Goal: Book appointment/travel/reservation

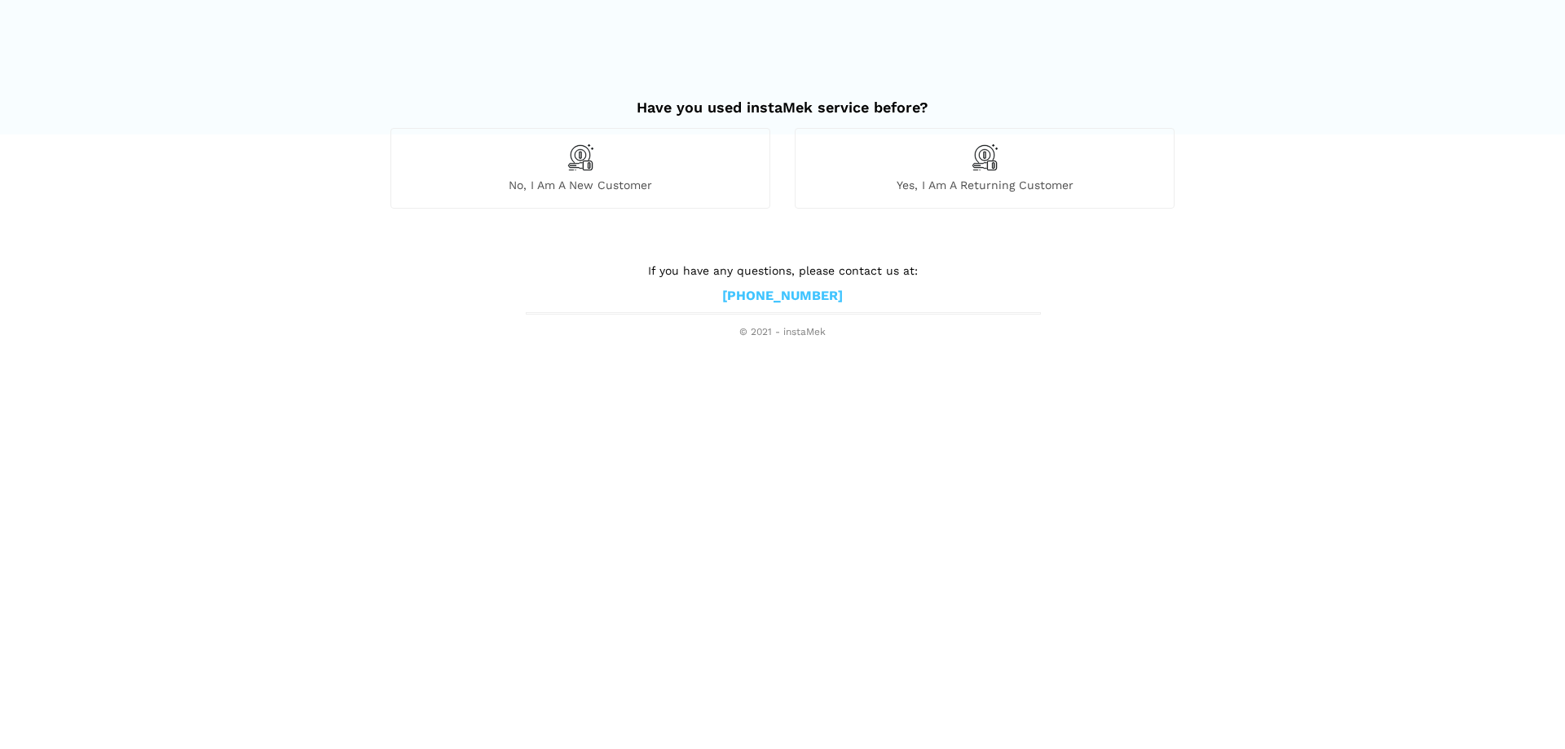
click at [594, 170] on div "No, I am a new customer" at bounding box center [580, 168] width 380 height 80
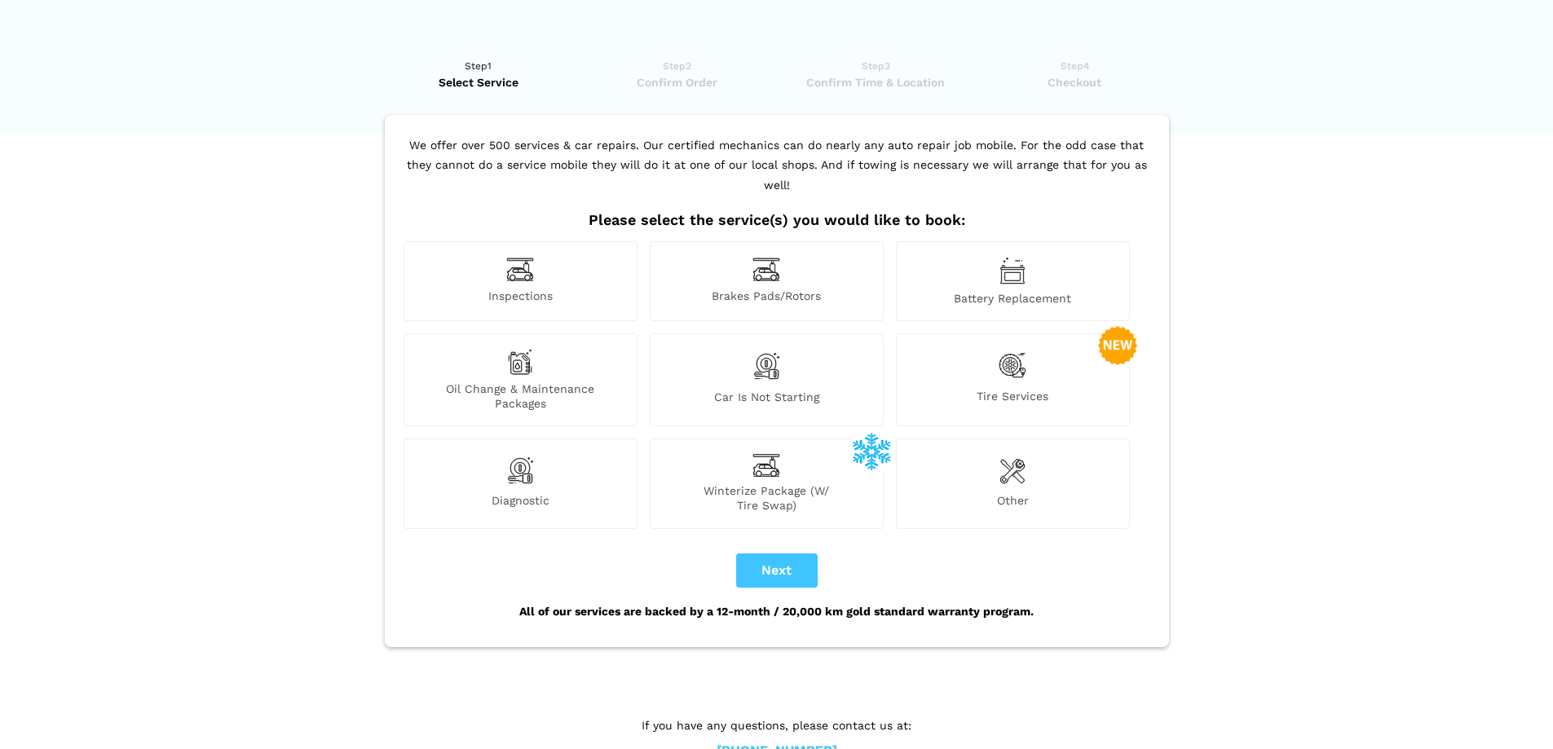
click at [505, 255] on div "Inspections" at bounding box center [520, 281] width 234 height 80
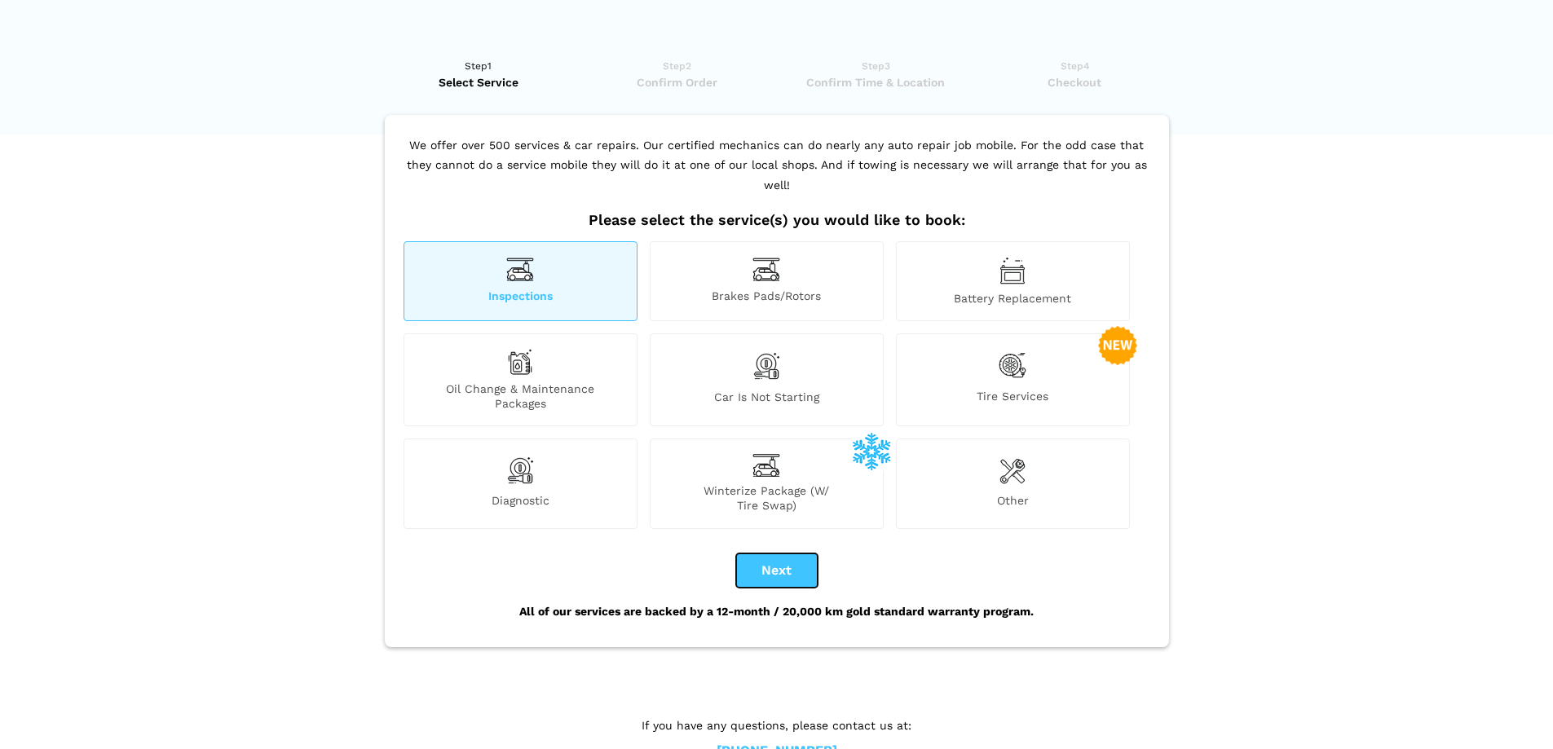
click at [761, 558] on button "Next" at bounding box center [777, 570] width 82 height 34
checkbox input "true"
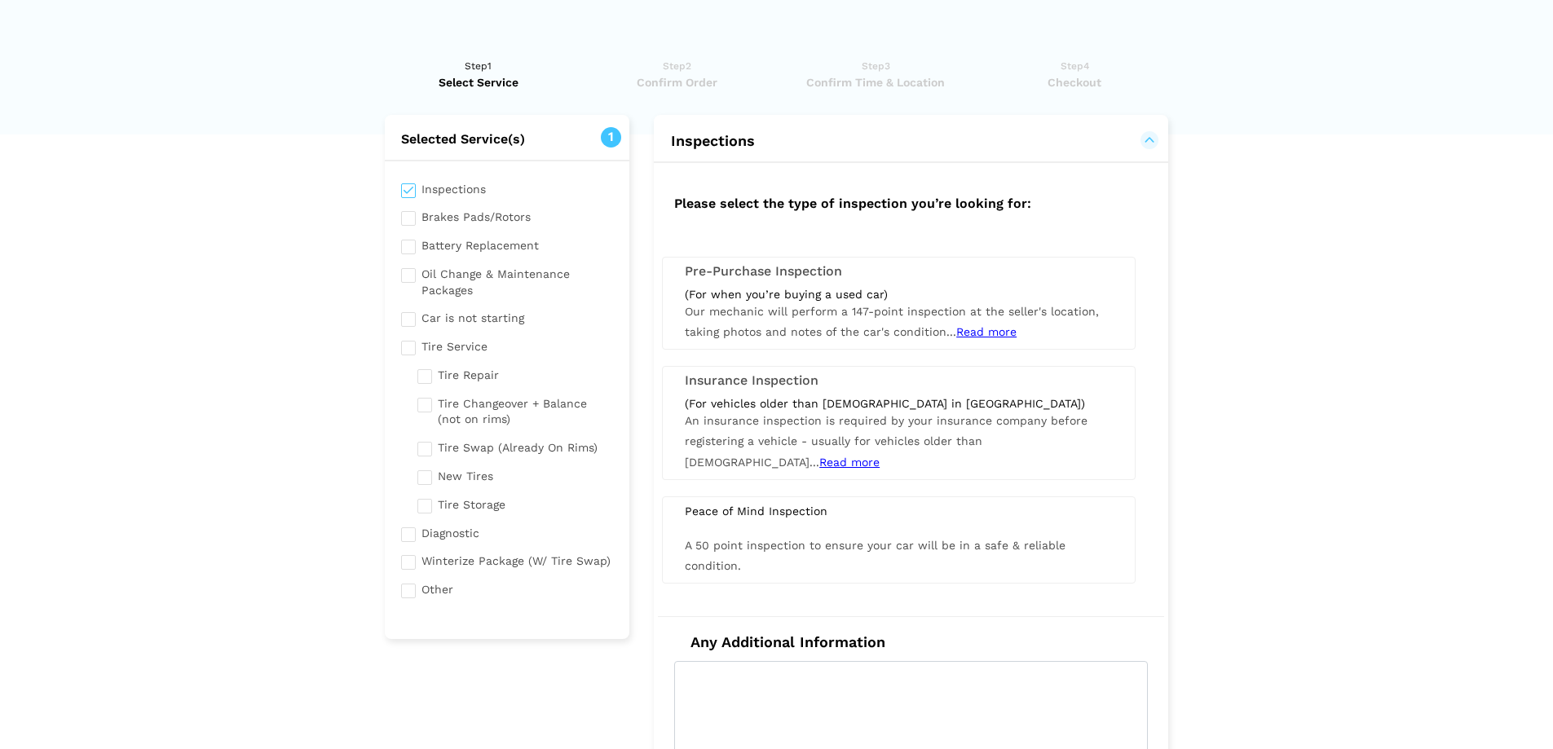
click at [798, 271] on h3 "Pre-Purchase Inspection" at bounding box center [899, 271] width 428 height 15
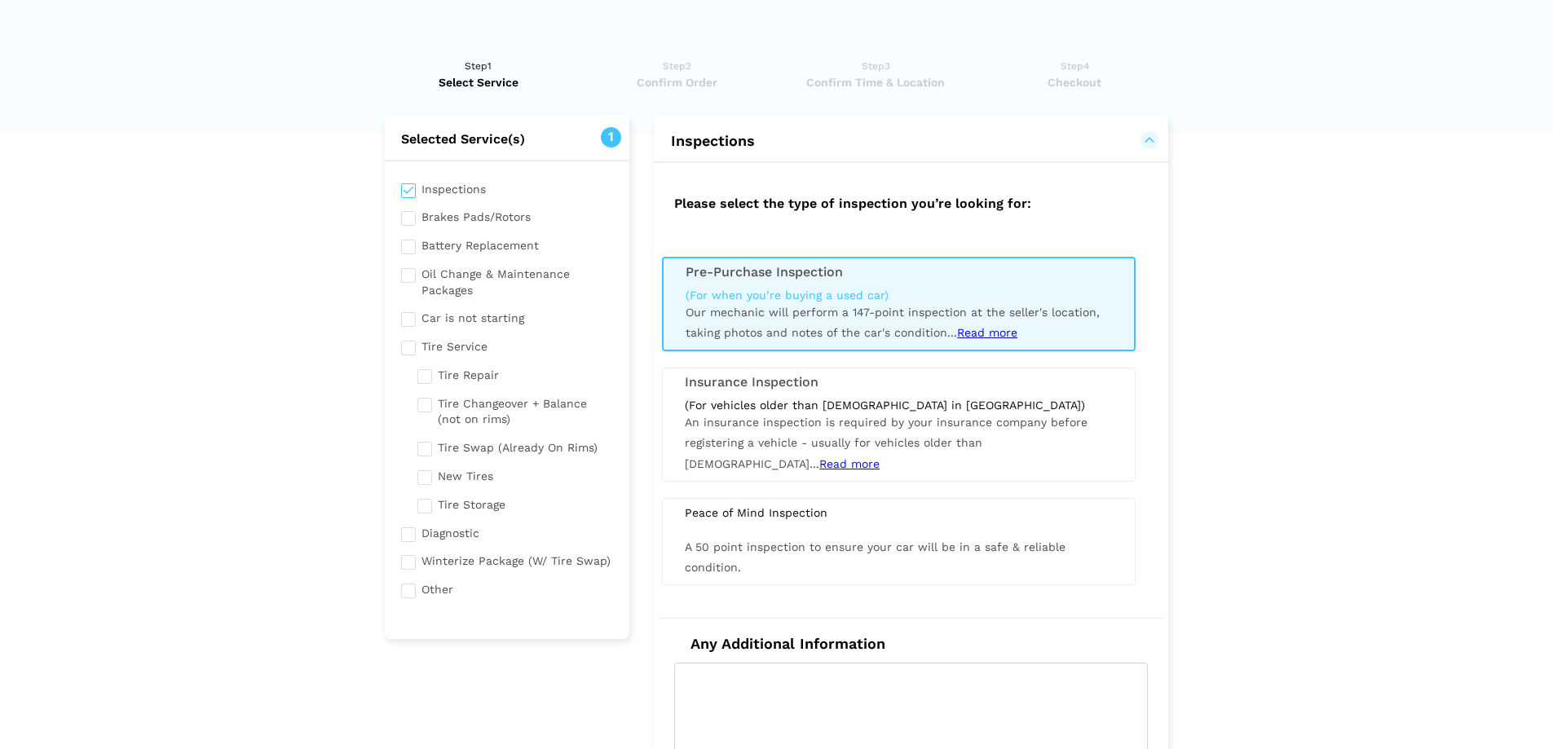
click at [987, 332] on span "Read more" at bounding box center [987, 332] width 60 height 13
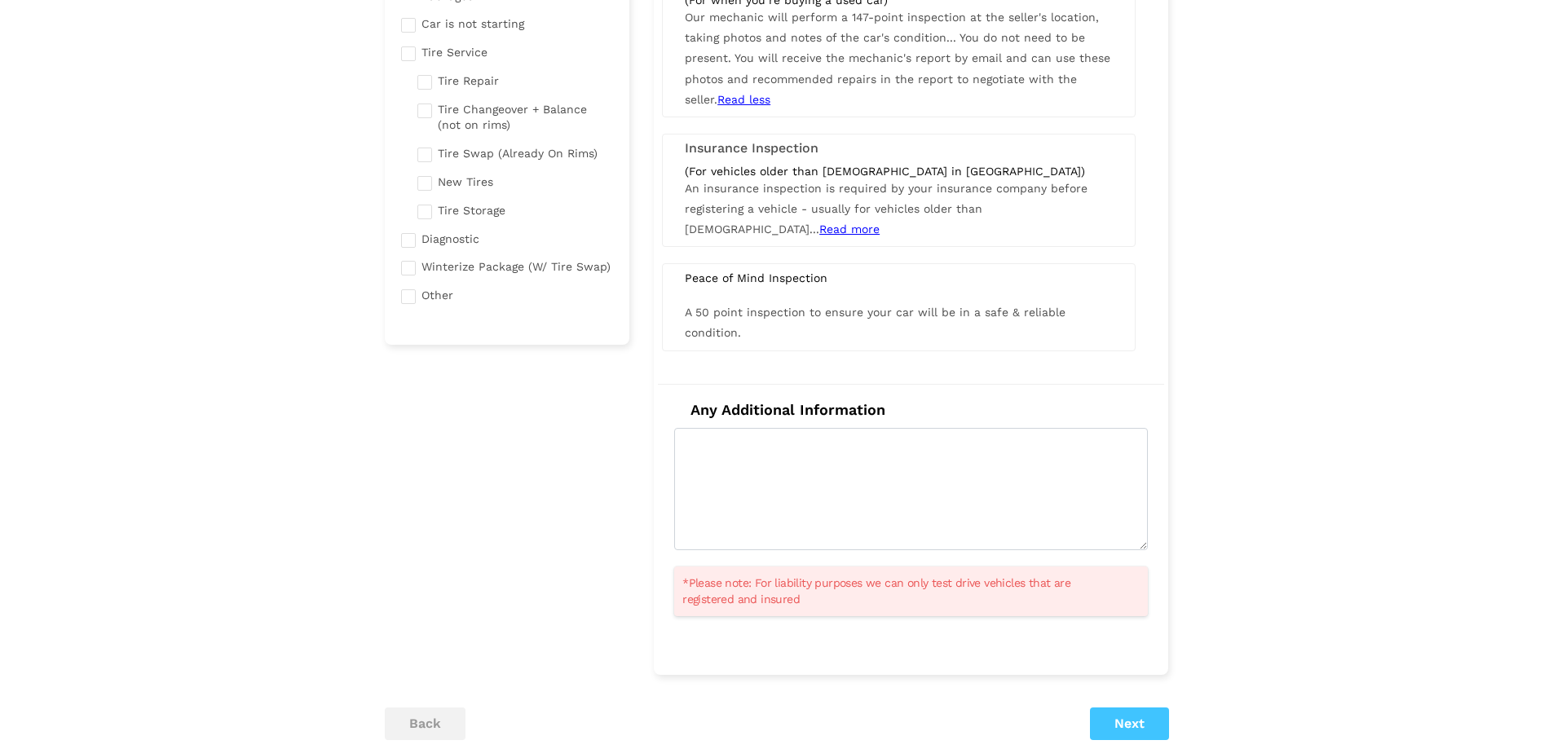
scroll to position [326, 0]
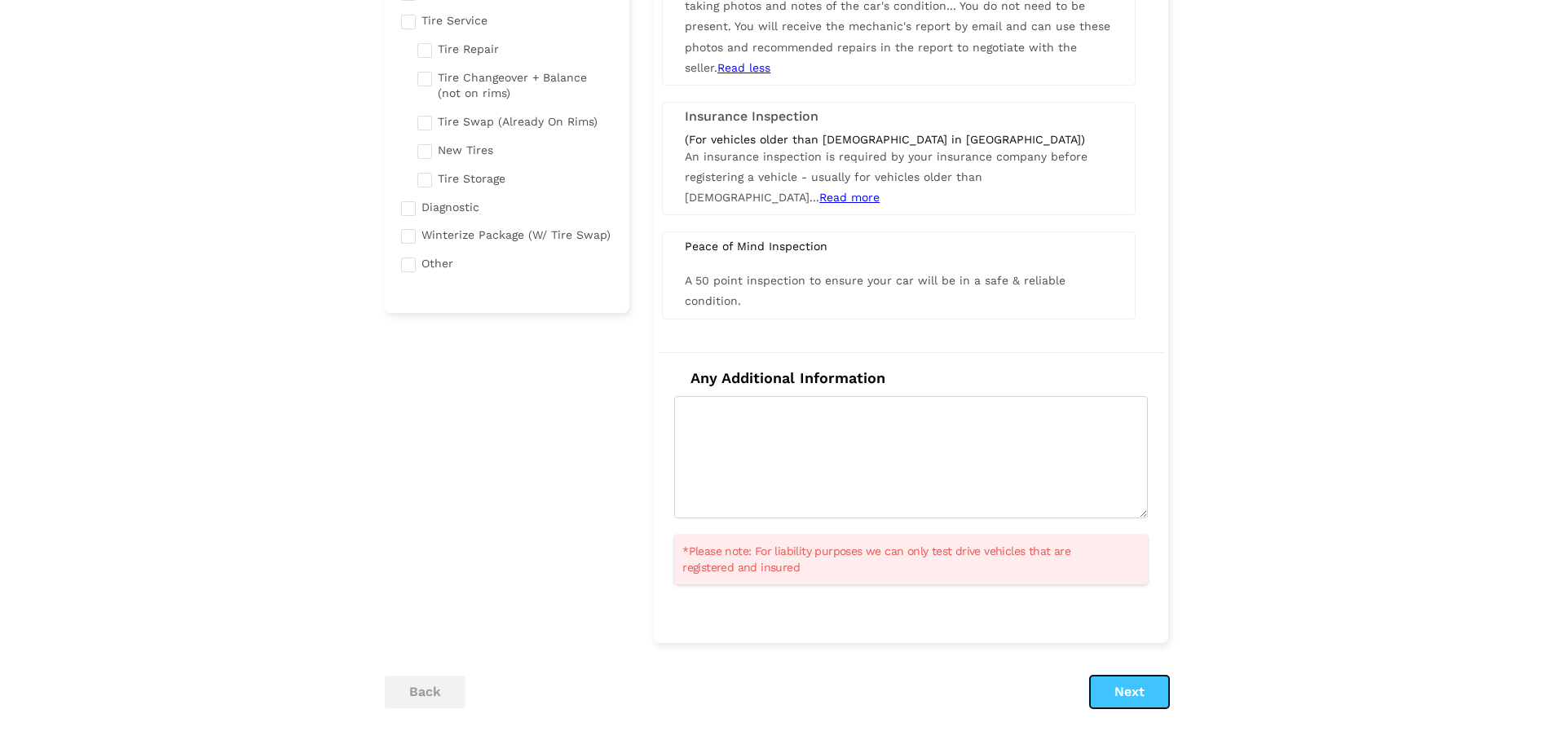
click at [1144, 684] on button "Next" at bounding box center [1129, 692] width 79 height 33
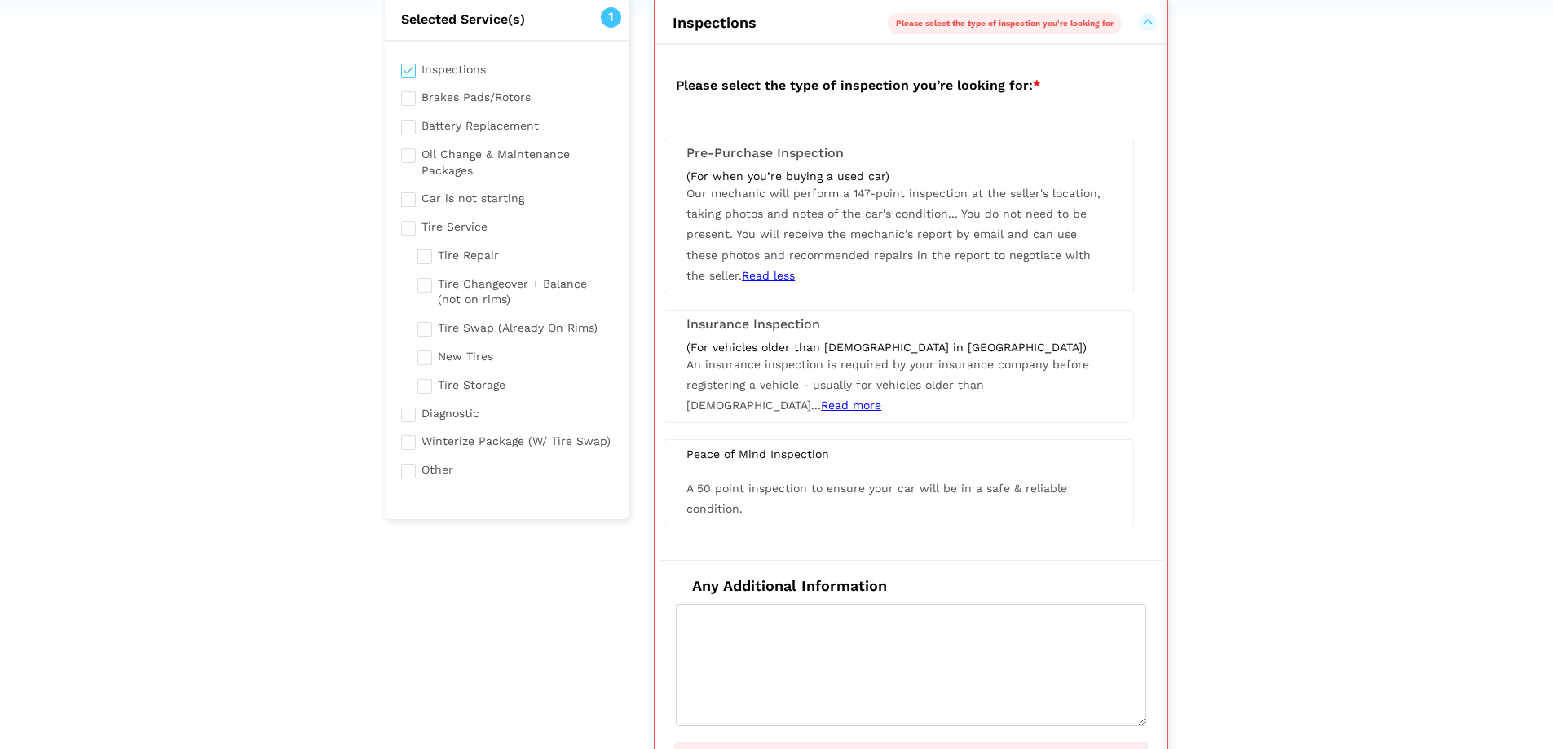
scroll to position [115, 0]
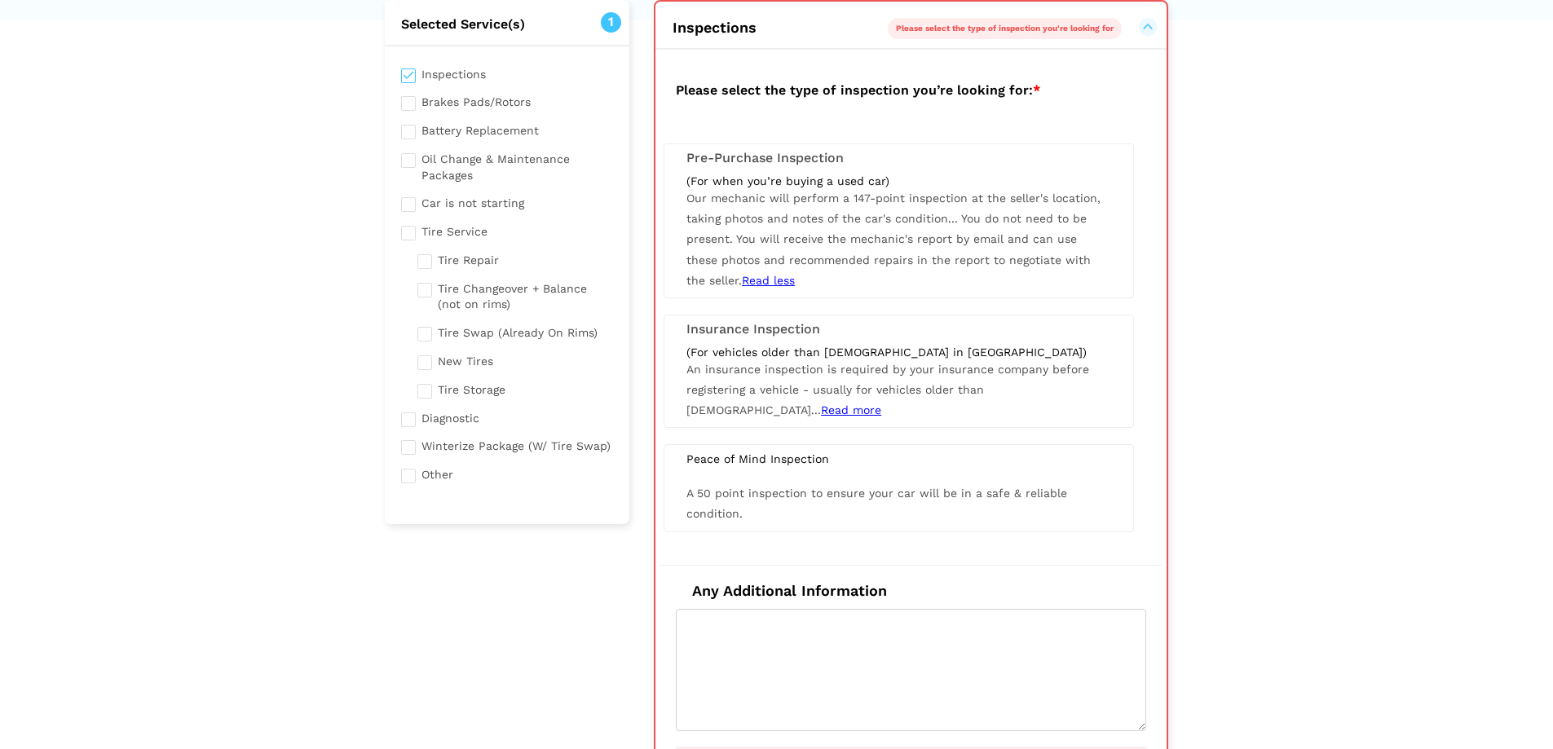
click at [751, 165] on h3 "Pre-Purchase Inspection" at bounding box center [898, 158] width 425 height 15
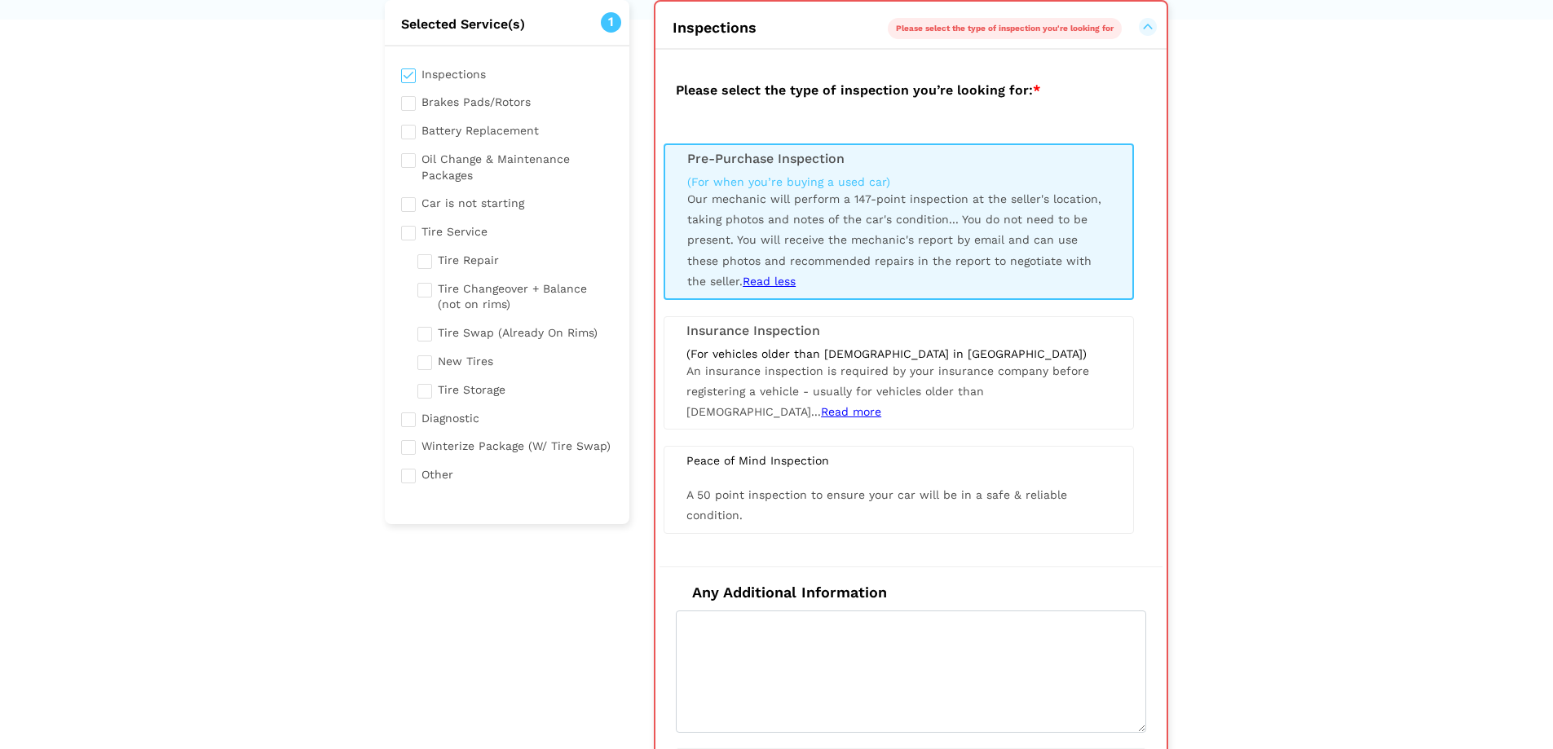
click at [751, 159] on h3 "Pre-Purchase Inspection" at bounding box center [898, 159] width 423 height 15
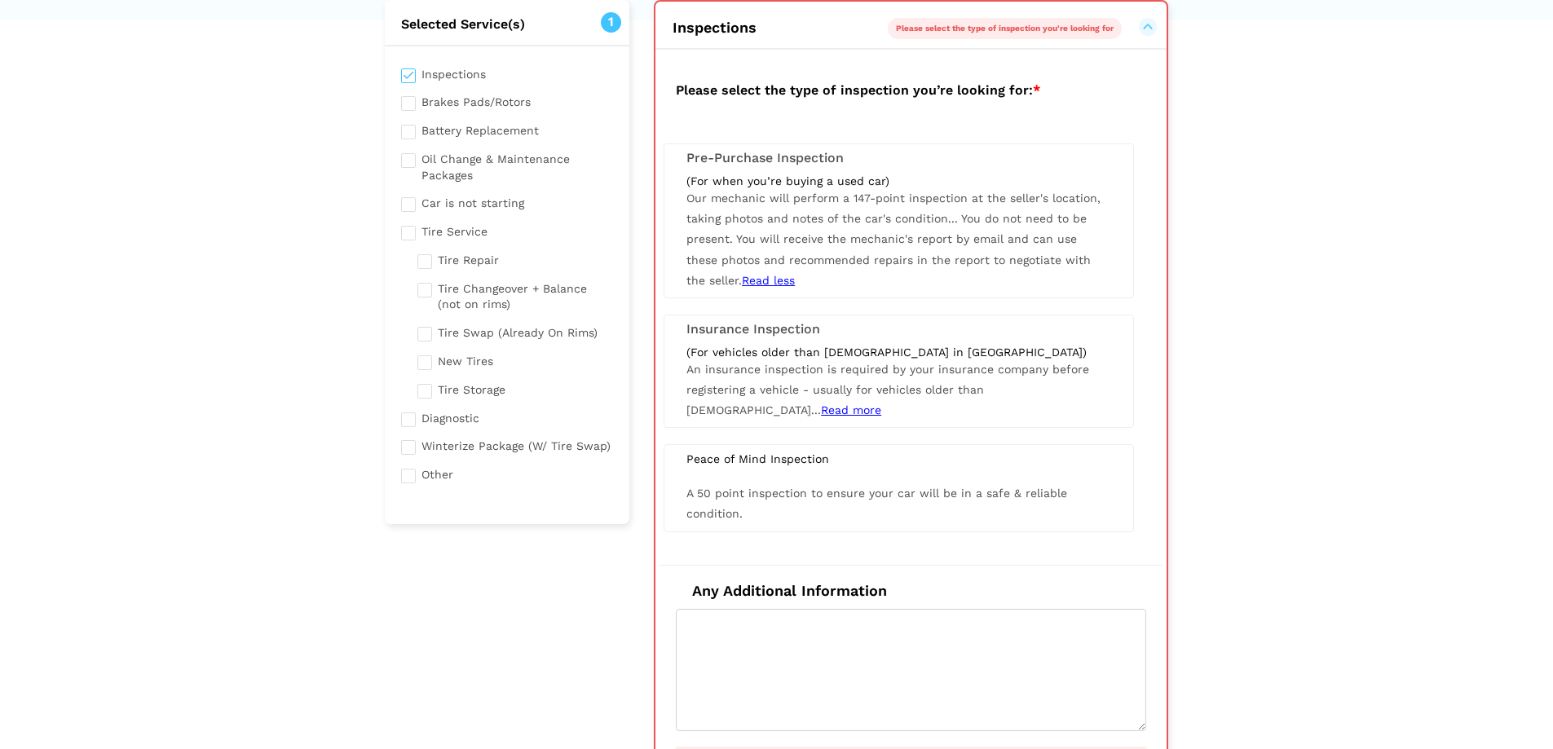
click at [751, 159] on h3 "Pre-Purchase Inspection" at bounding box center [898, 158] width 425 height 15
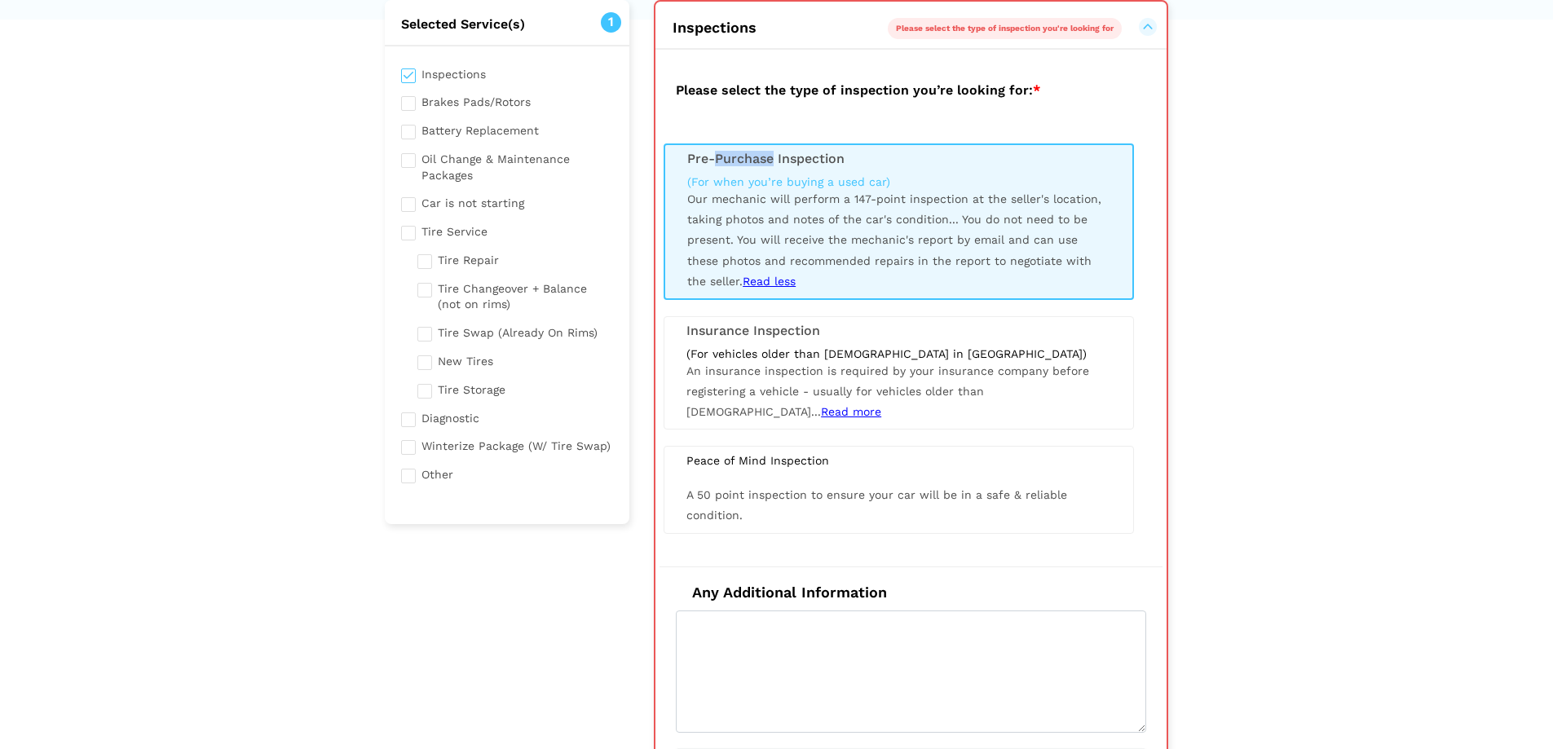
click at [748, 159] on h3 "Pre-Purchase Inspection" at bounding box center [898, 159] width 423 height 15
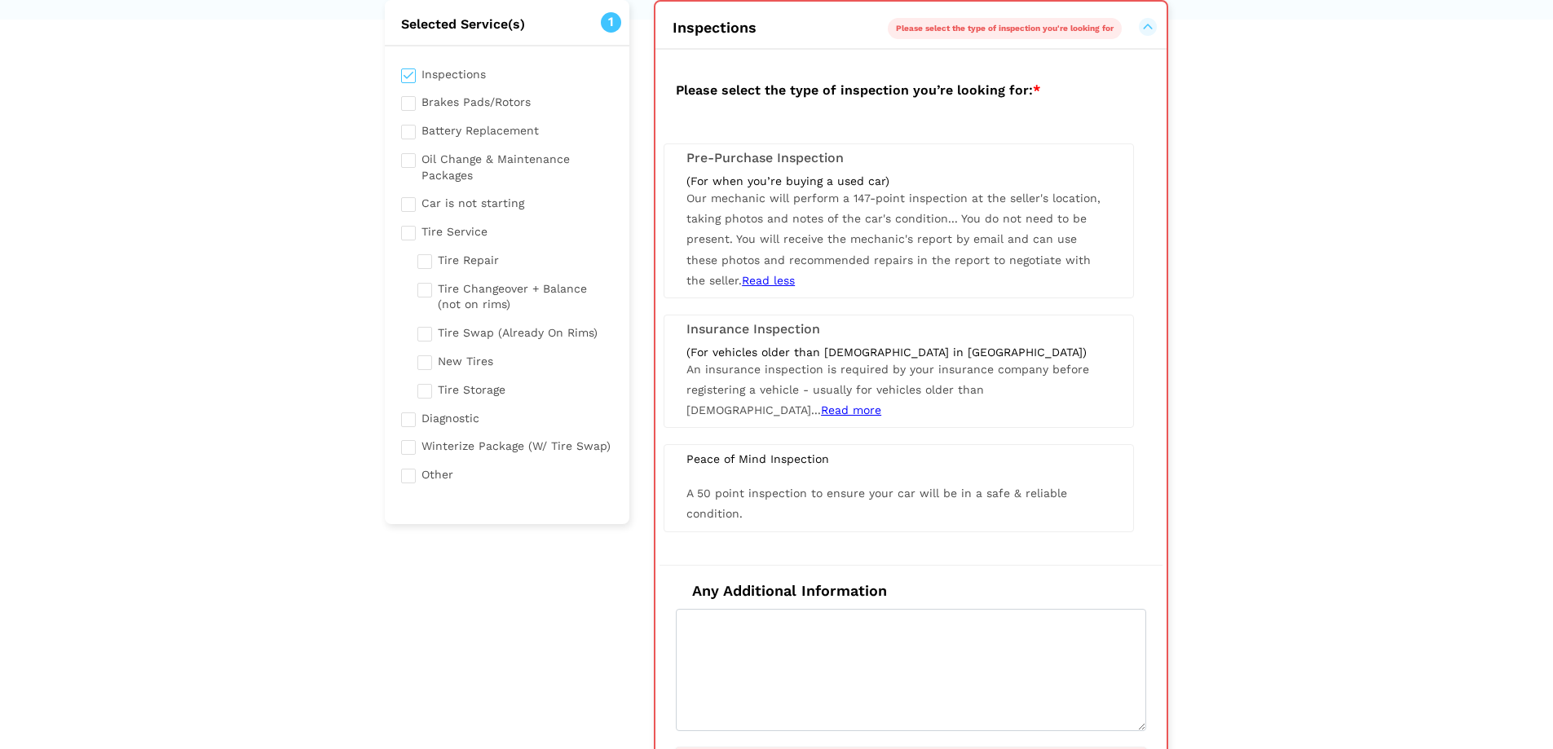
click at [792, 199] on span "Our mechanic will perform a 147-point inspection at the seller's location, taki…" at bounding box center [893, 239] width 414 height 95
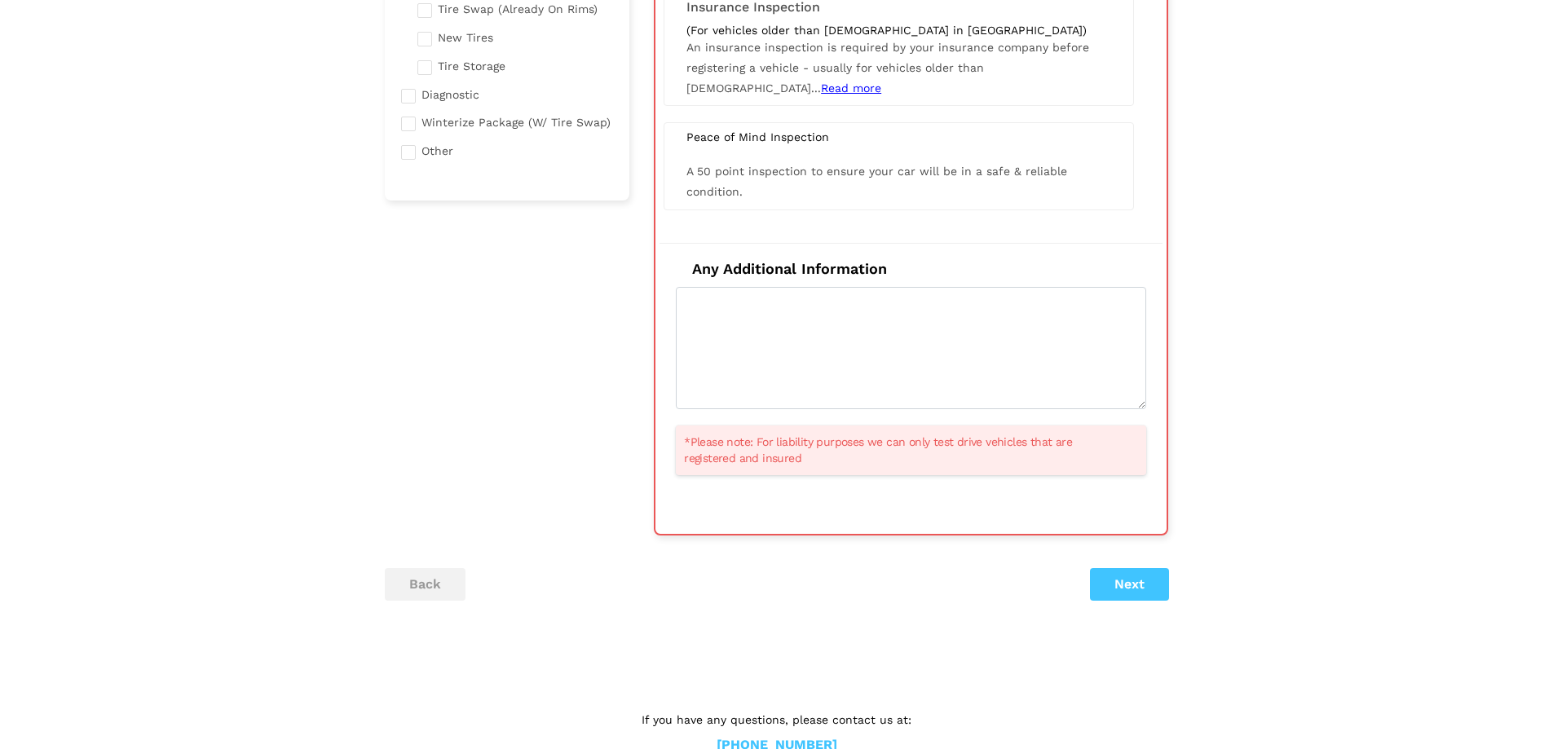
scroll to position [441, 0]
drag, startPoint x: 1142, startPoint y: 585, endPoint x: 1299, endPoint y: 389, distance: 251.7
click at [1142, 586] on button "Next" at bounding box center [1129, 582] width 79 height 33
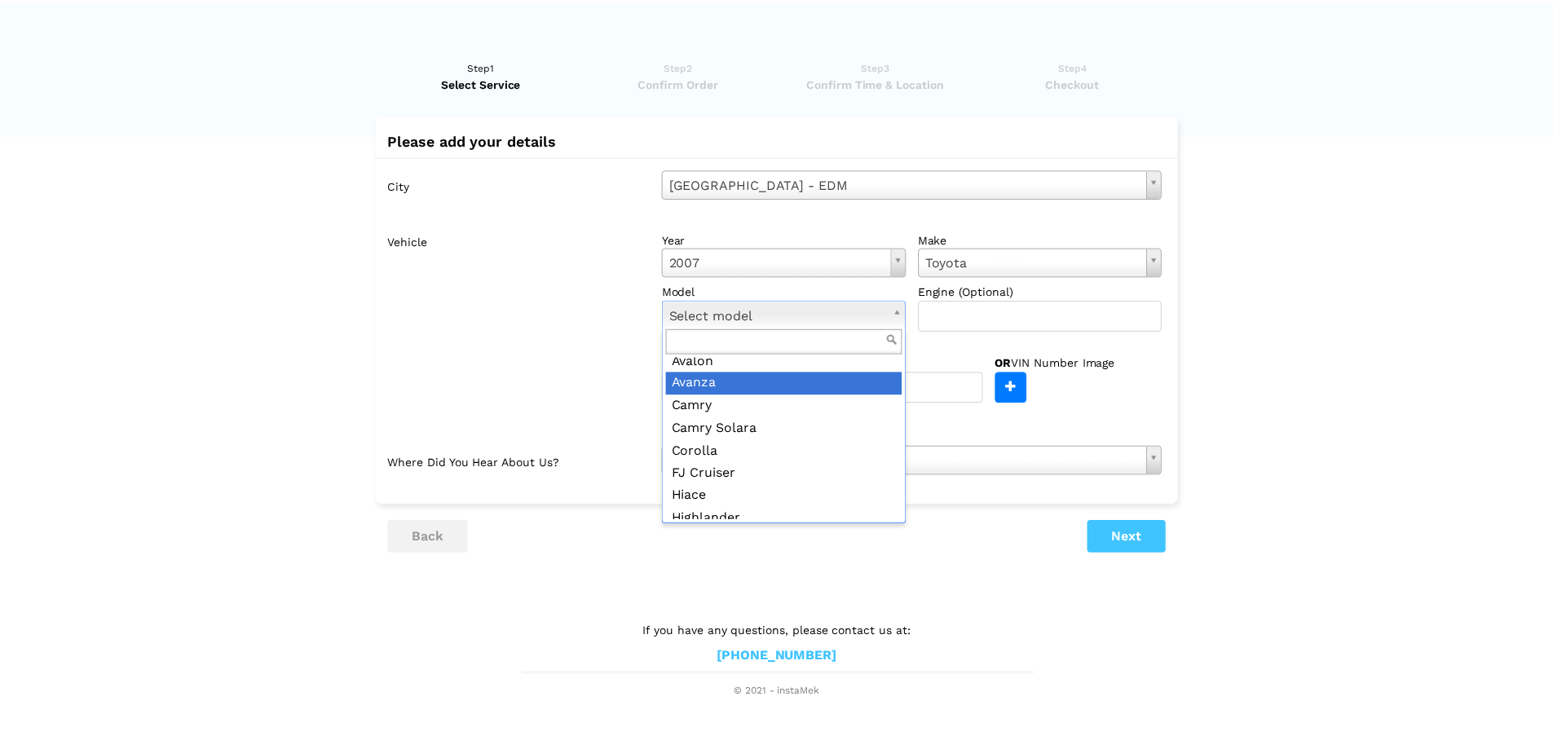
scroll to position [82, 0]
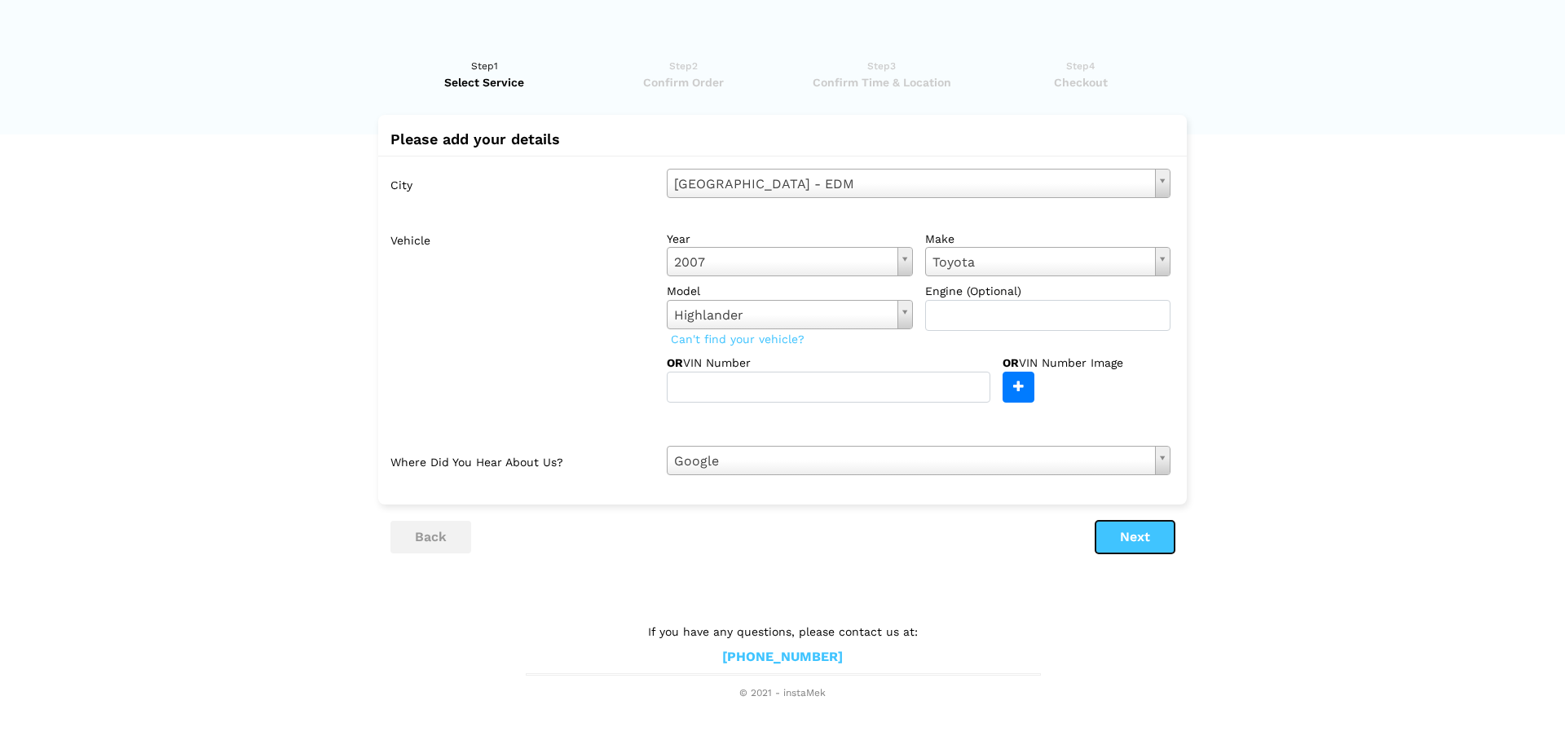
click at [1122, 543] on button "Next" at bounding box center [1134, 537] width 79 height 33
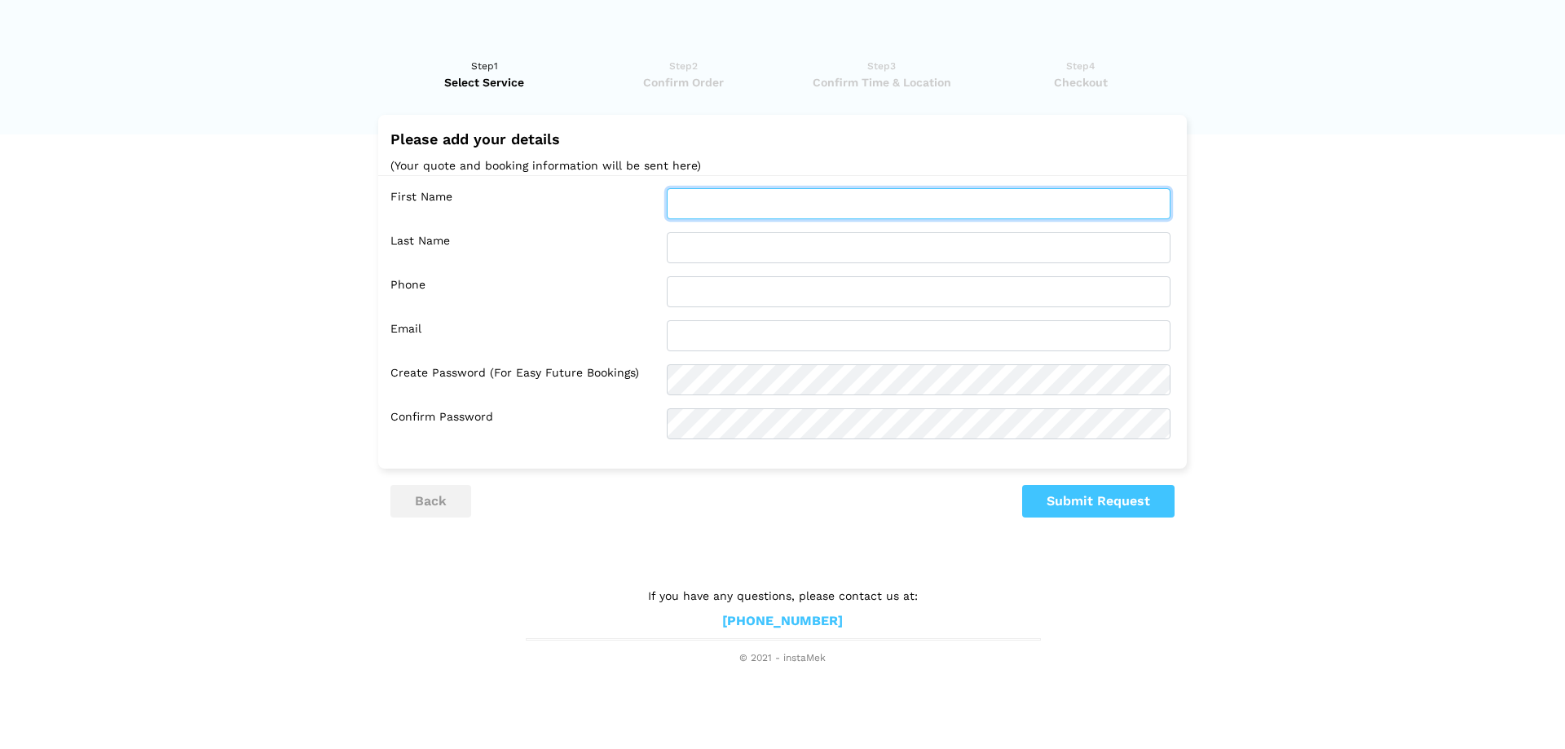
click at [729, 200] on input "text" at bounding box center [919, 203] width 504 height 31
type input "[PERSON_NAME]"
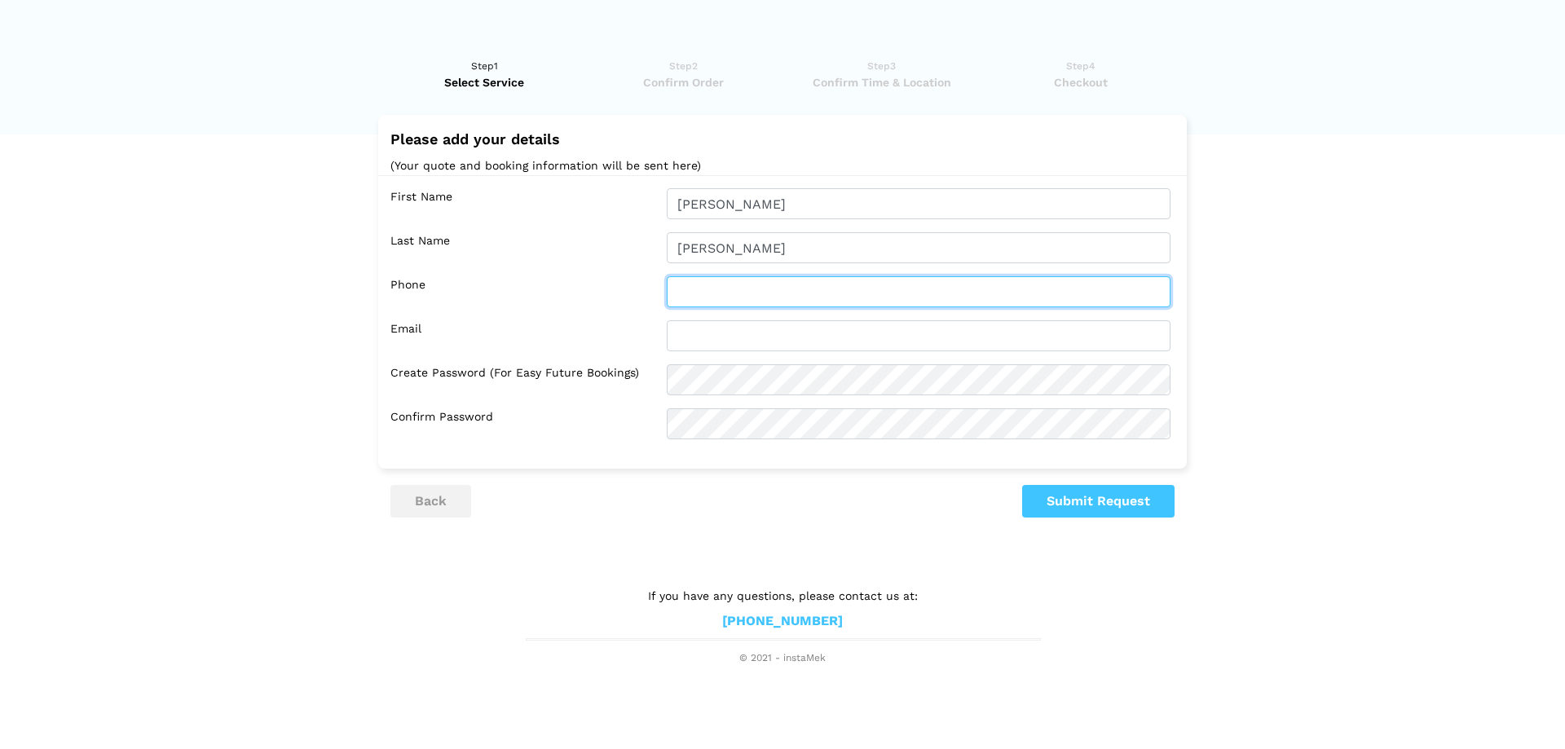
type input "3065357518"
type input "[EMAIL_ADDRESS][DOMAIN_NAME]"
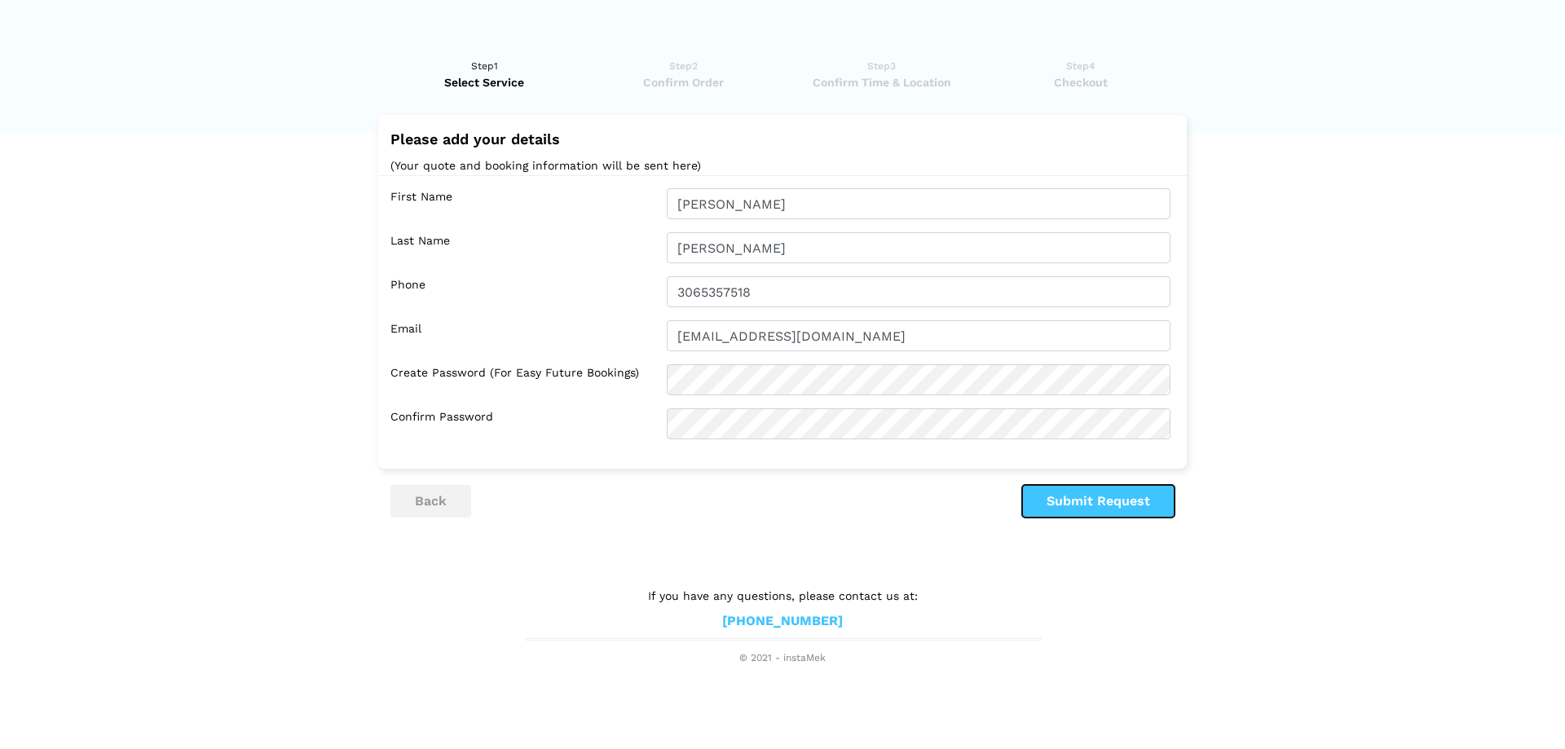
click at [1143, 497] on button "Submit Request" at bounding box center [1098, 501] width 152 height 33
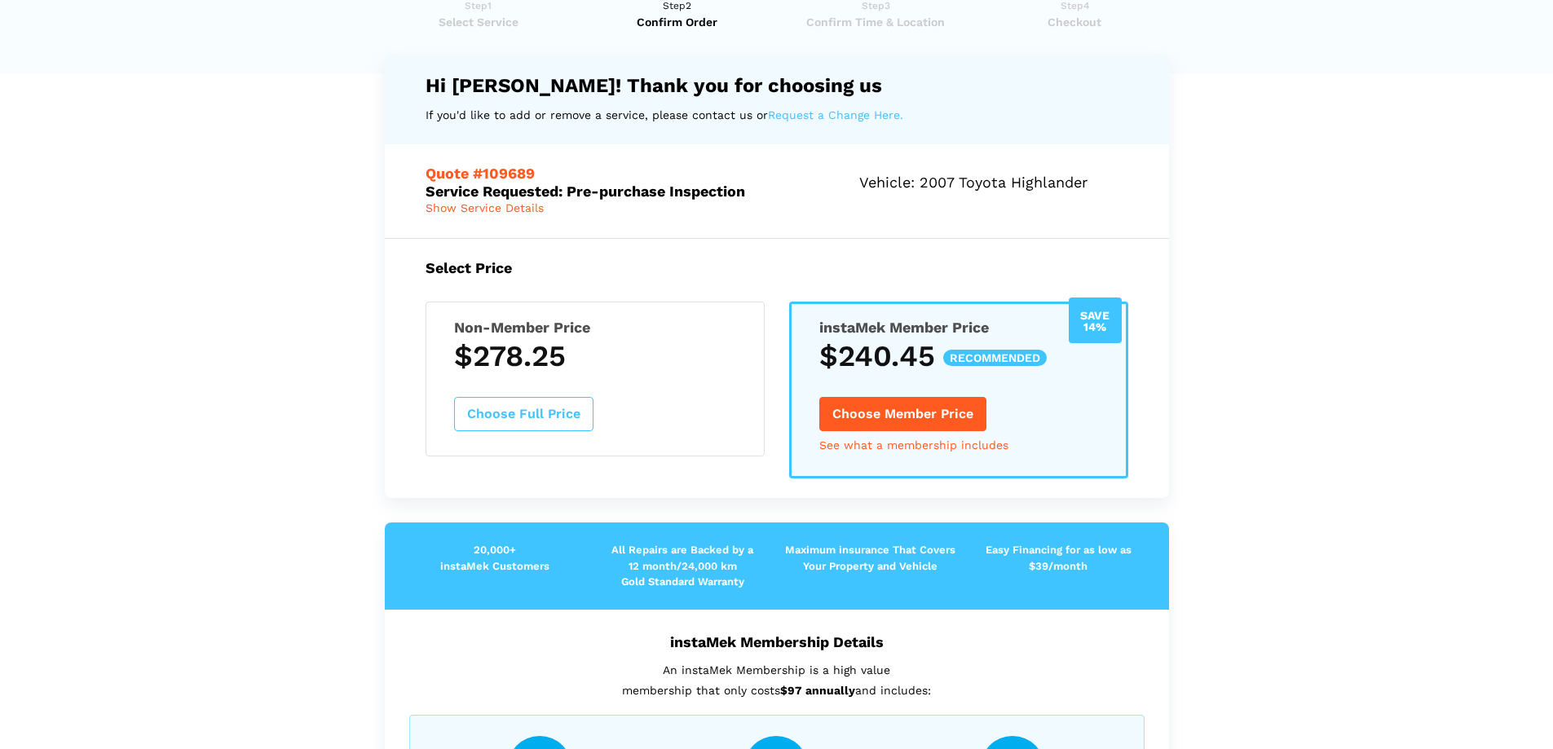
scroll to position [0, 0]
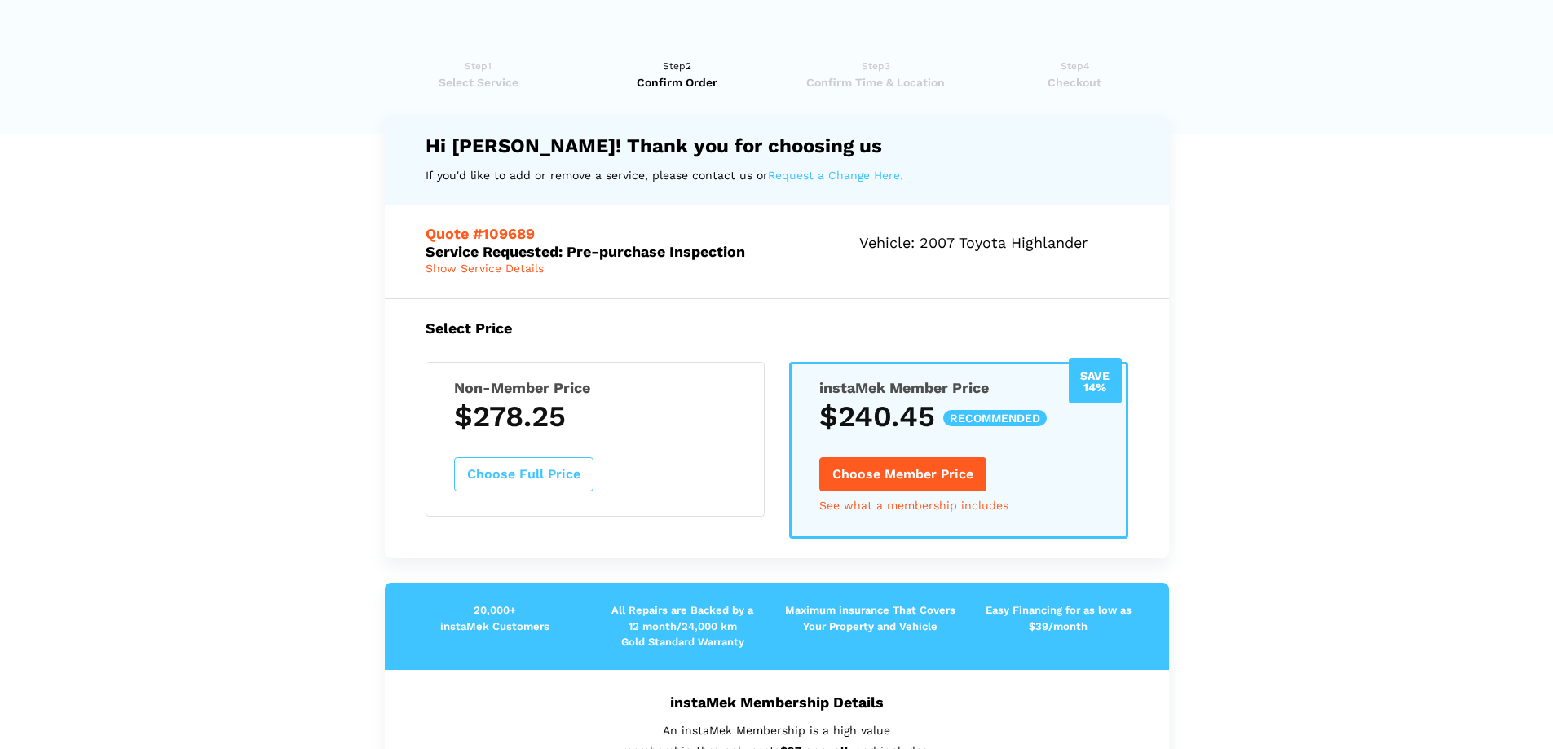
click at [786, 174] on link "Request a Change Here." at bounding box center [835, 175] width 135 height 20
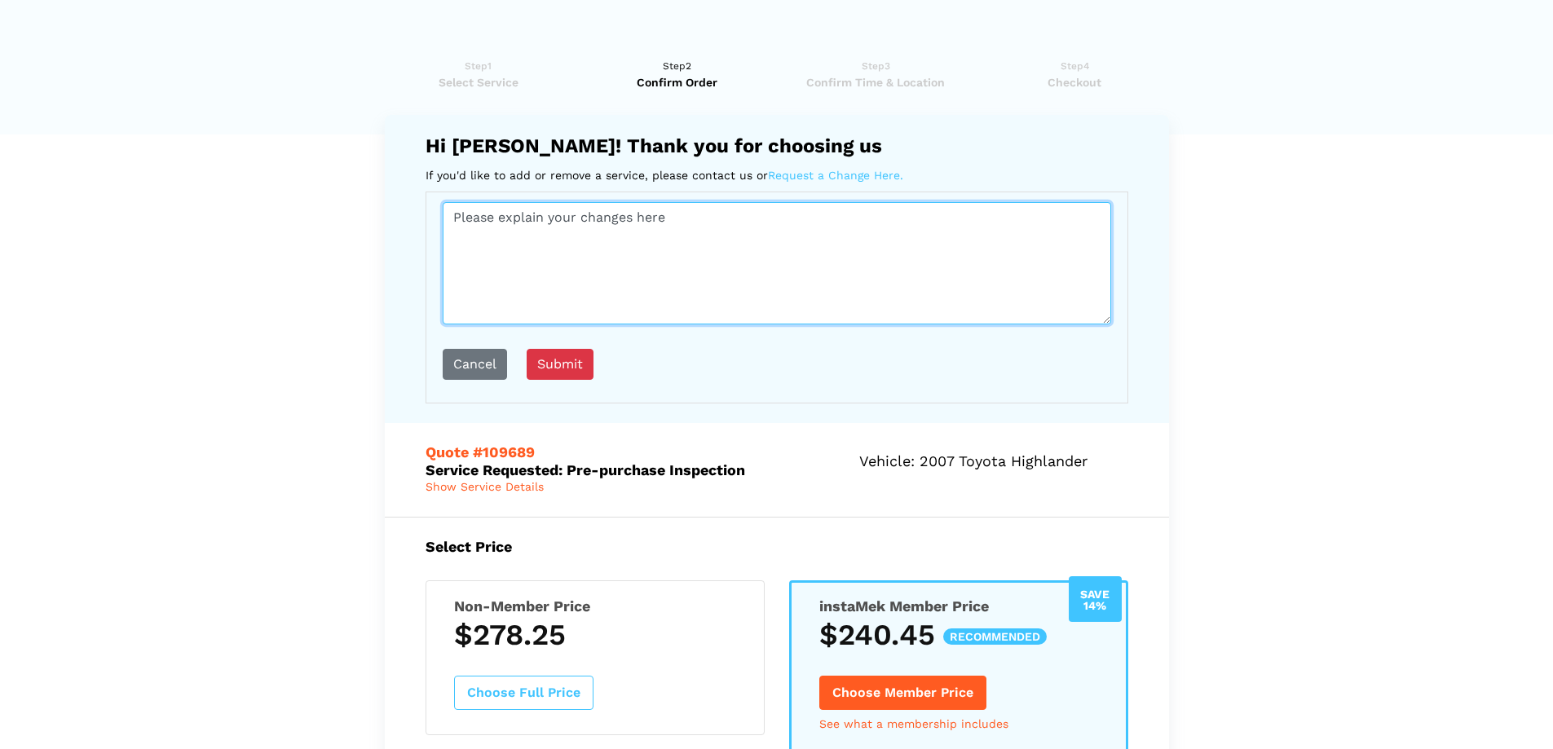
click at [637, 258] on textarea "Please explain your changes here" at bounding box center [777, 263] width 668 height 122
type textarea "e"
type textarea "too expensive, just need a simple check. thank you"
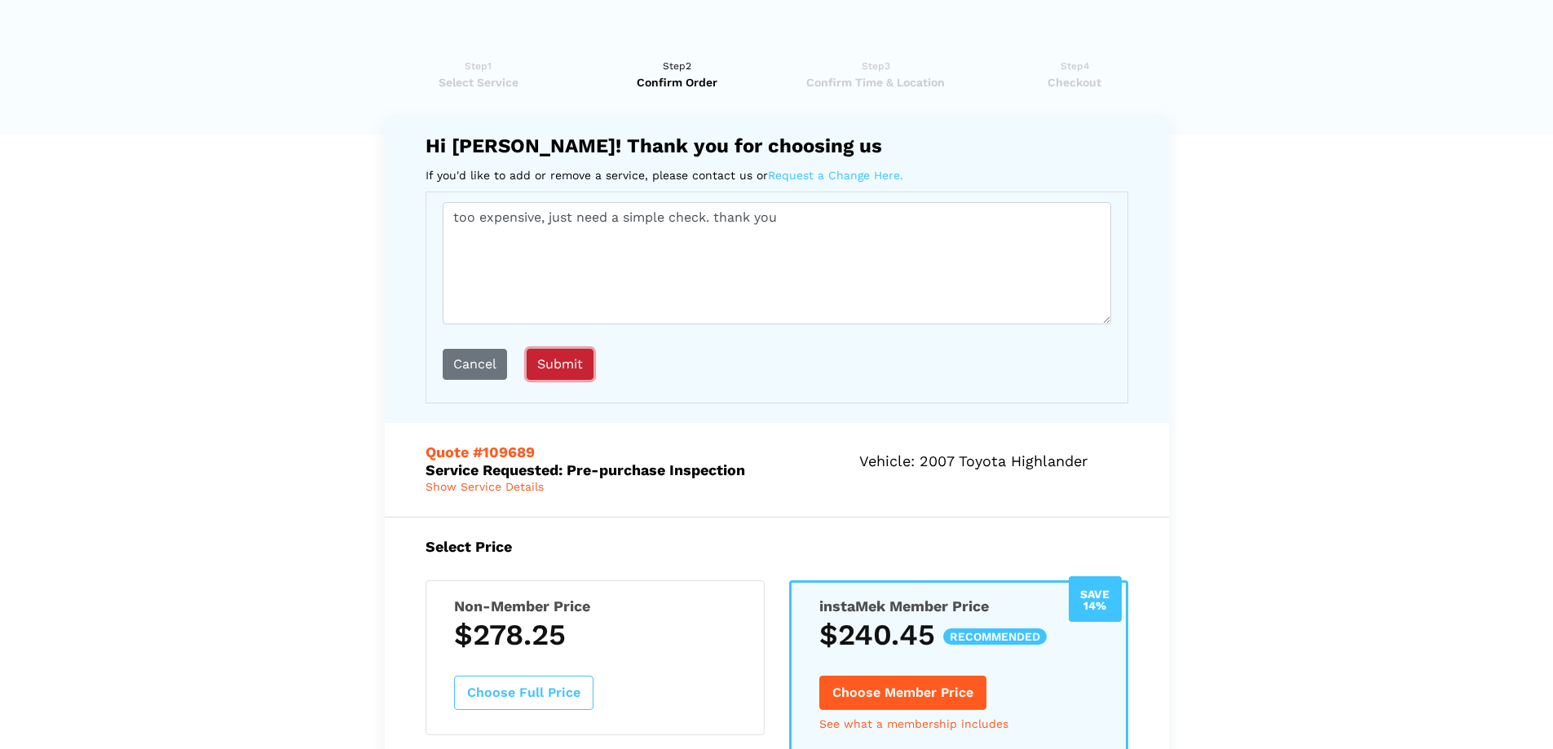
click at [588, 370] on button "submit" at bounding box center [560, 364] width 67 height 31
